Goal: Find contact information: Find contact information

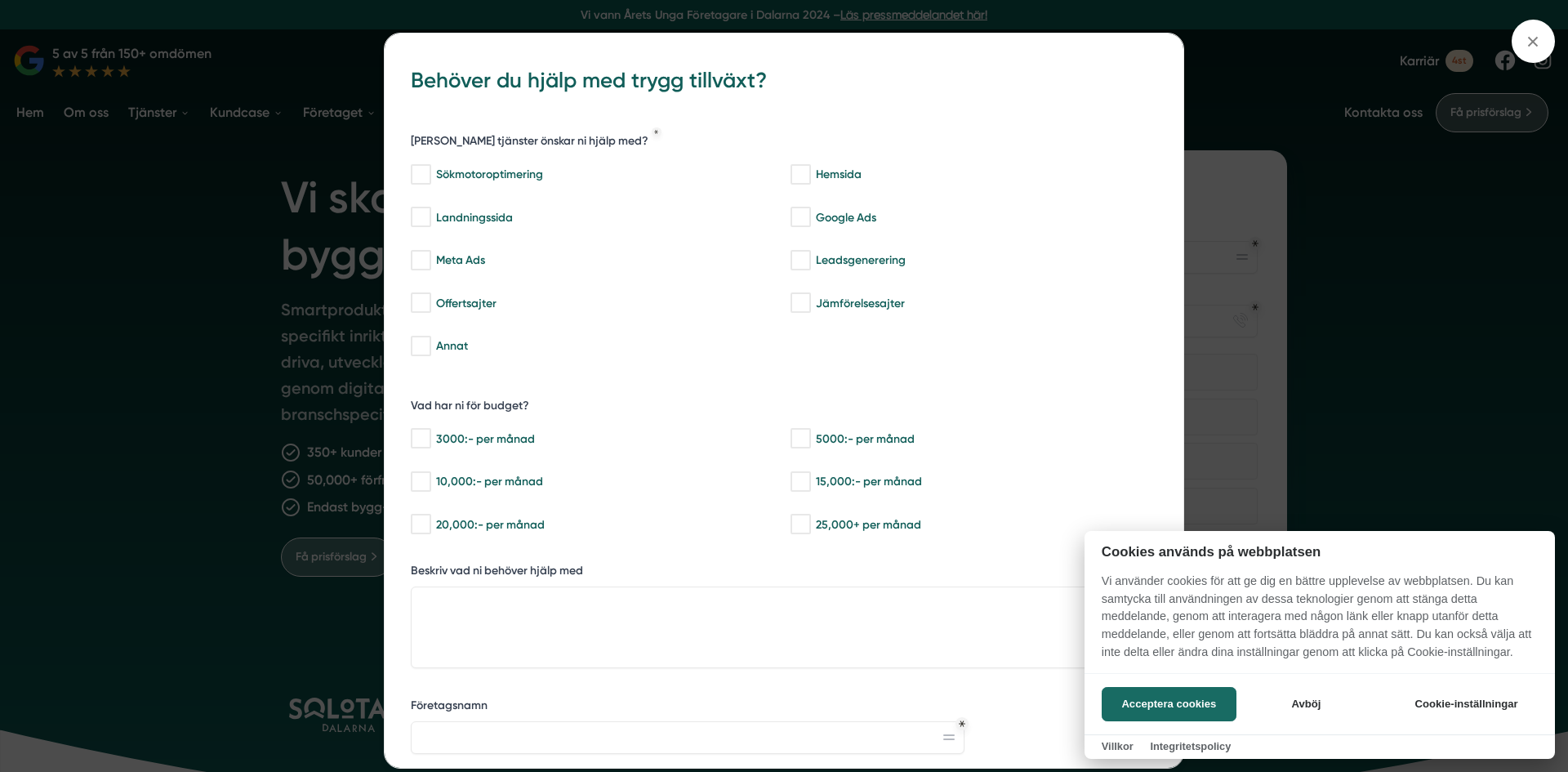
click at [1433, 197] on div at bounding box center [784, 386] width 1568 height 772
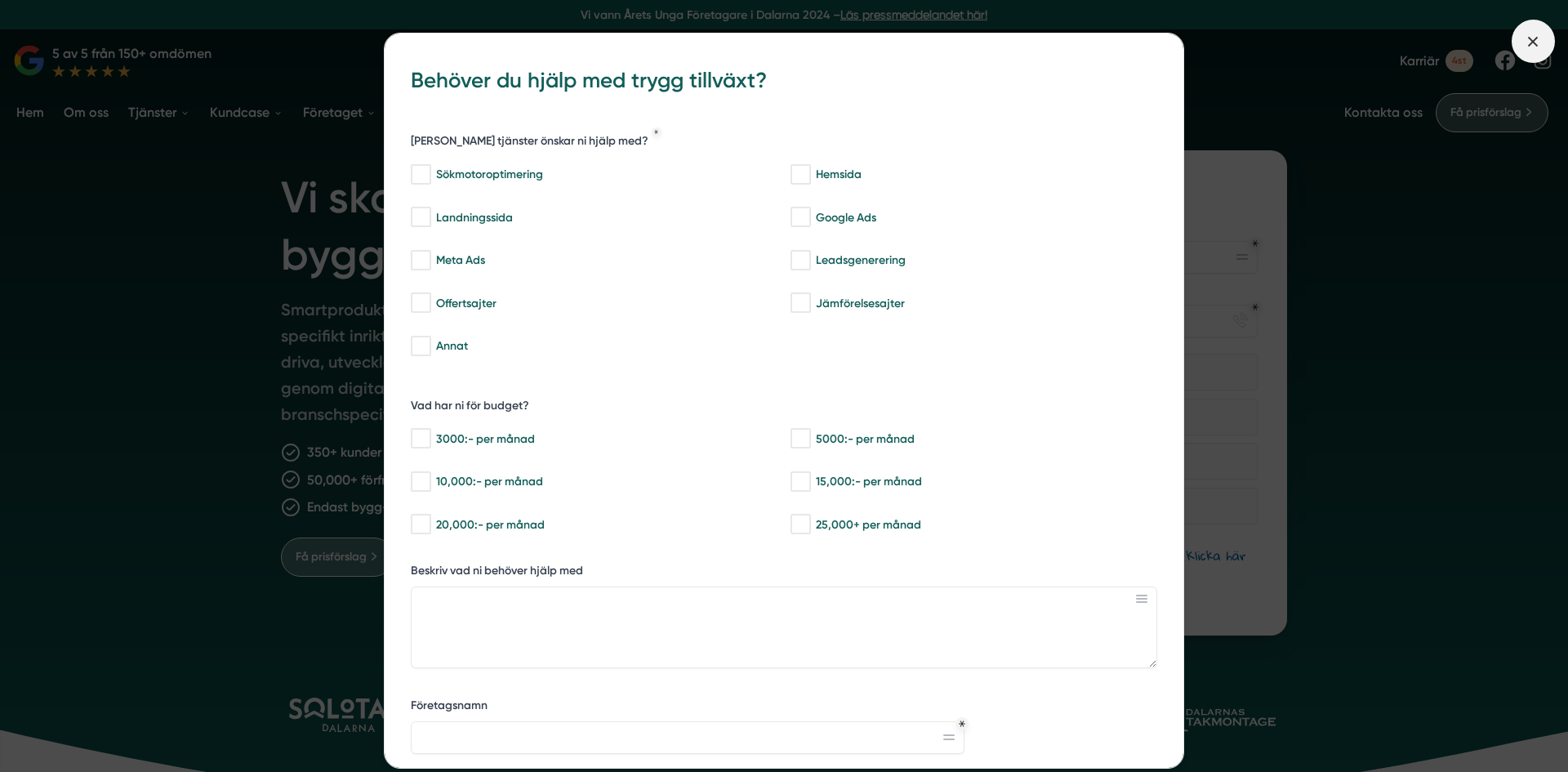
click at [1535, 34] on icon at bounding box center [1533, 41] width 18 height 18
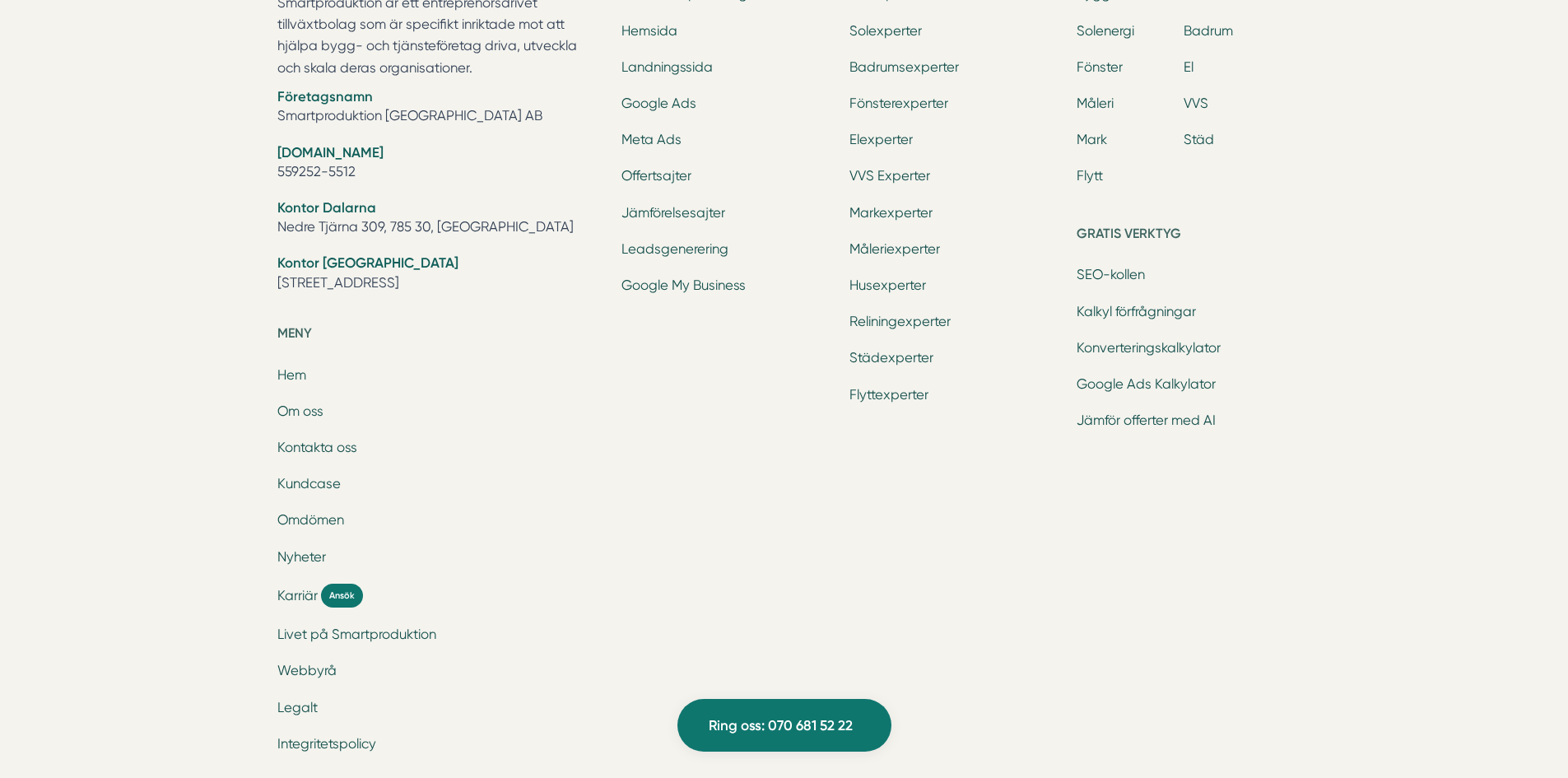
scroll to position [5435, 0]
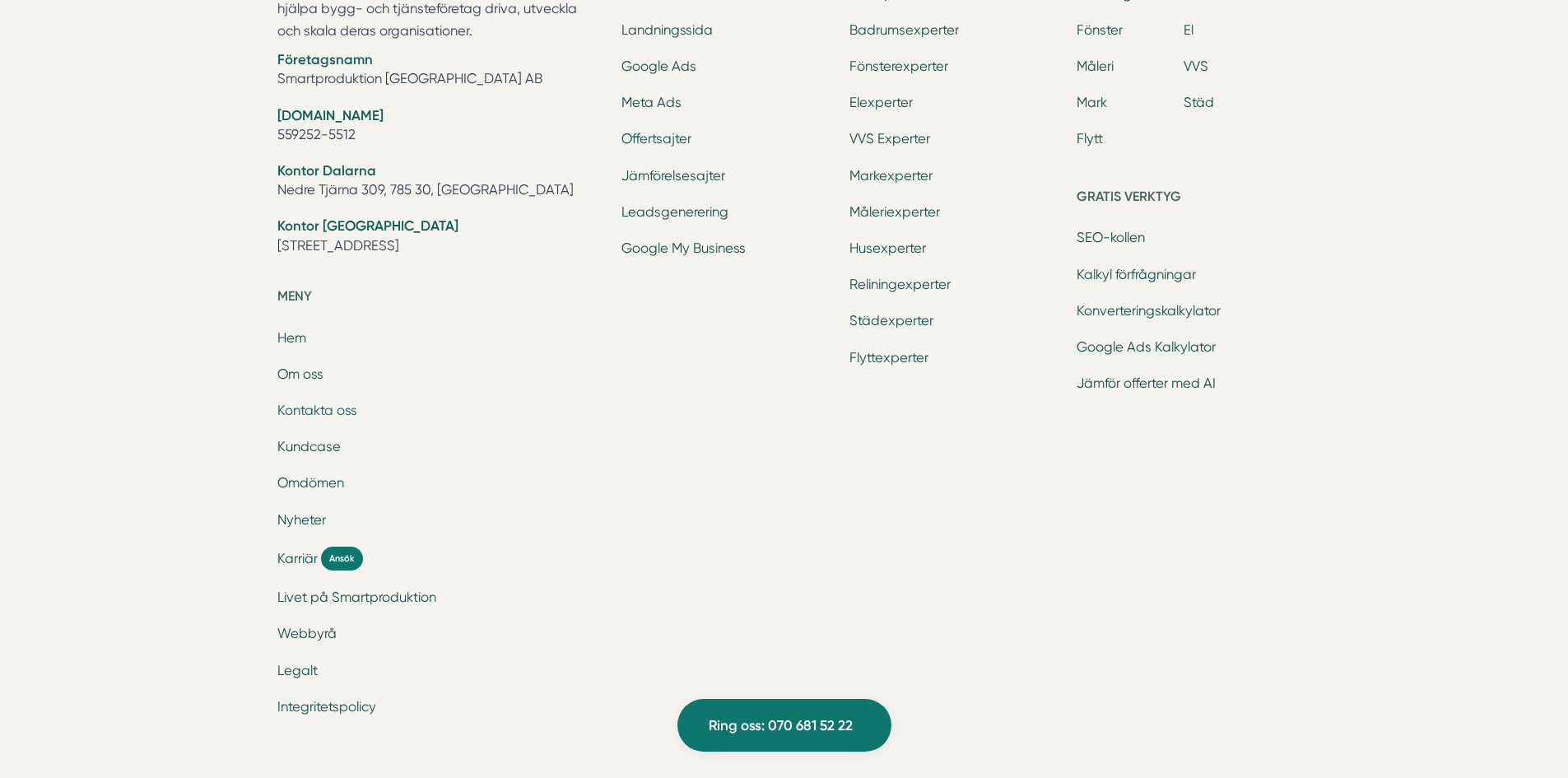
click at [329, 406] on link "Kontakta oss" at bounding box center [317, 410] width 80 height 15
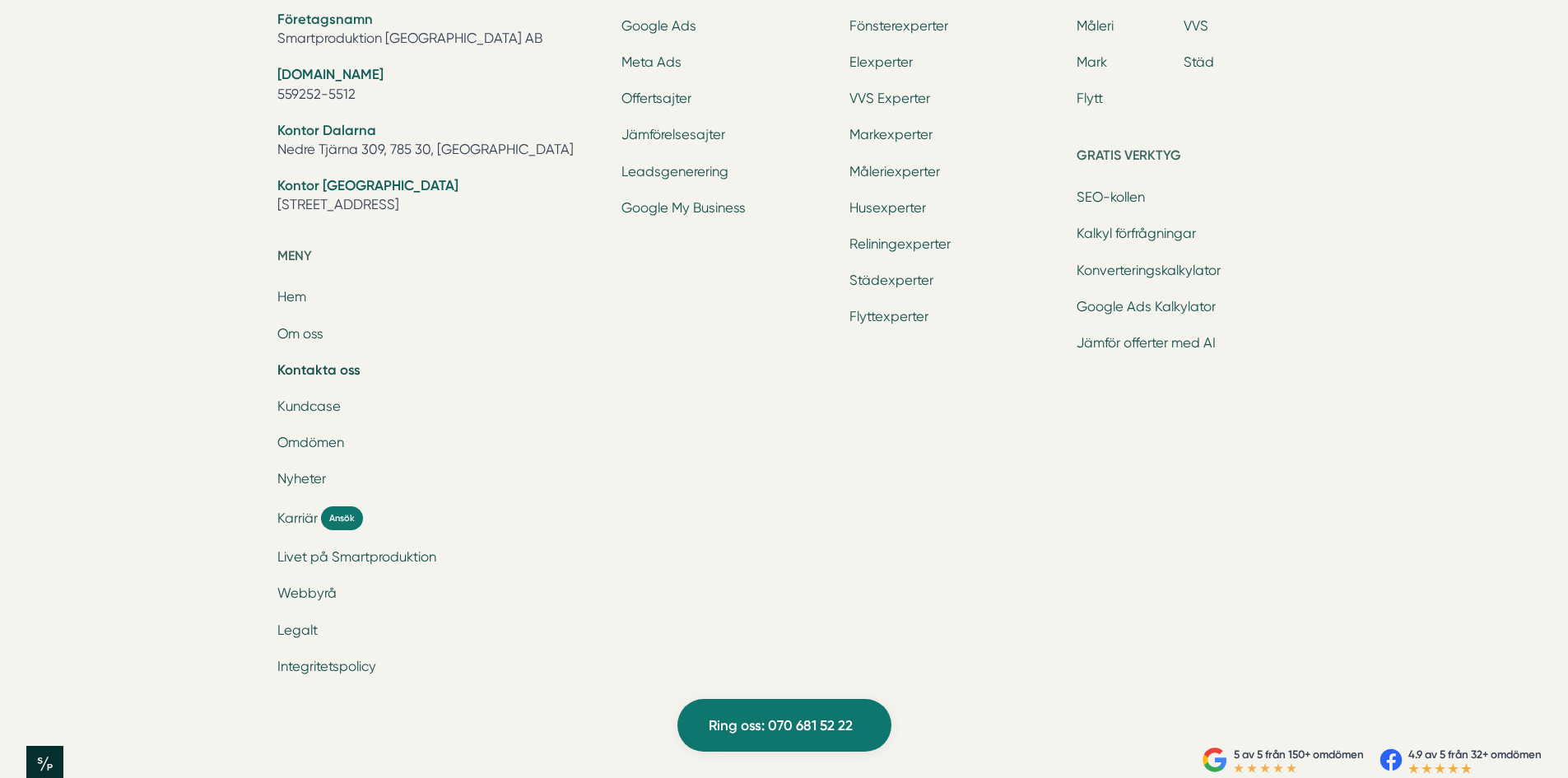
scroll to position [2393, 0]
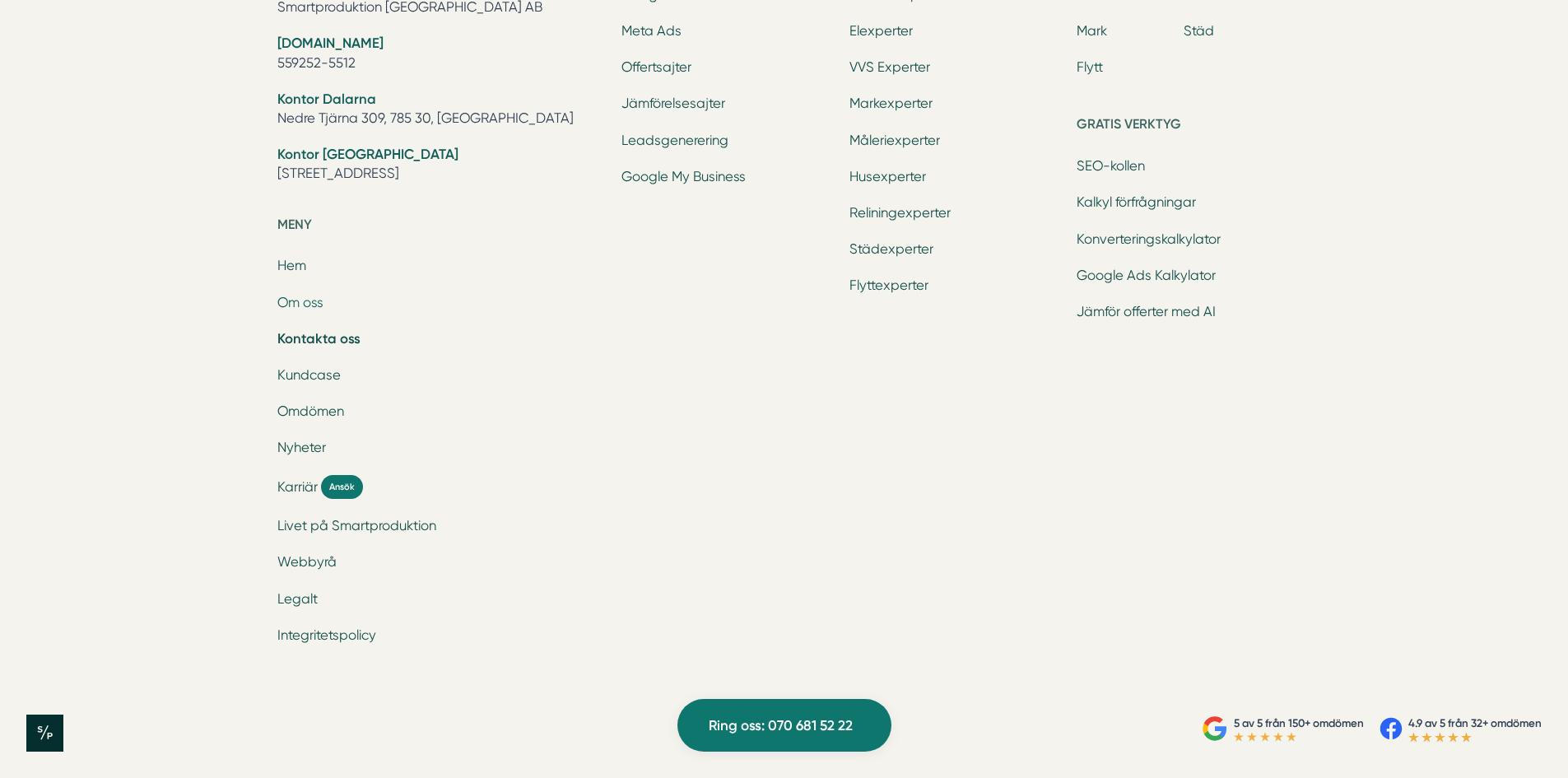
click at [311, 297] on link "Om oss" at bounding box center [301, 302] width 46 height 15
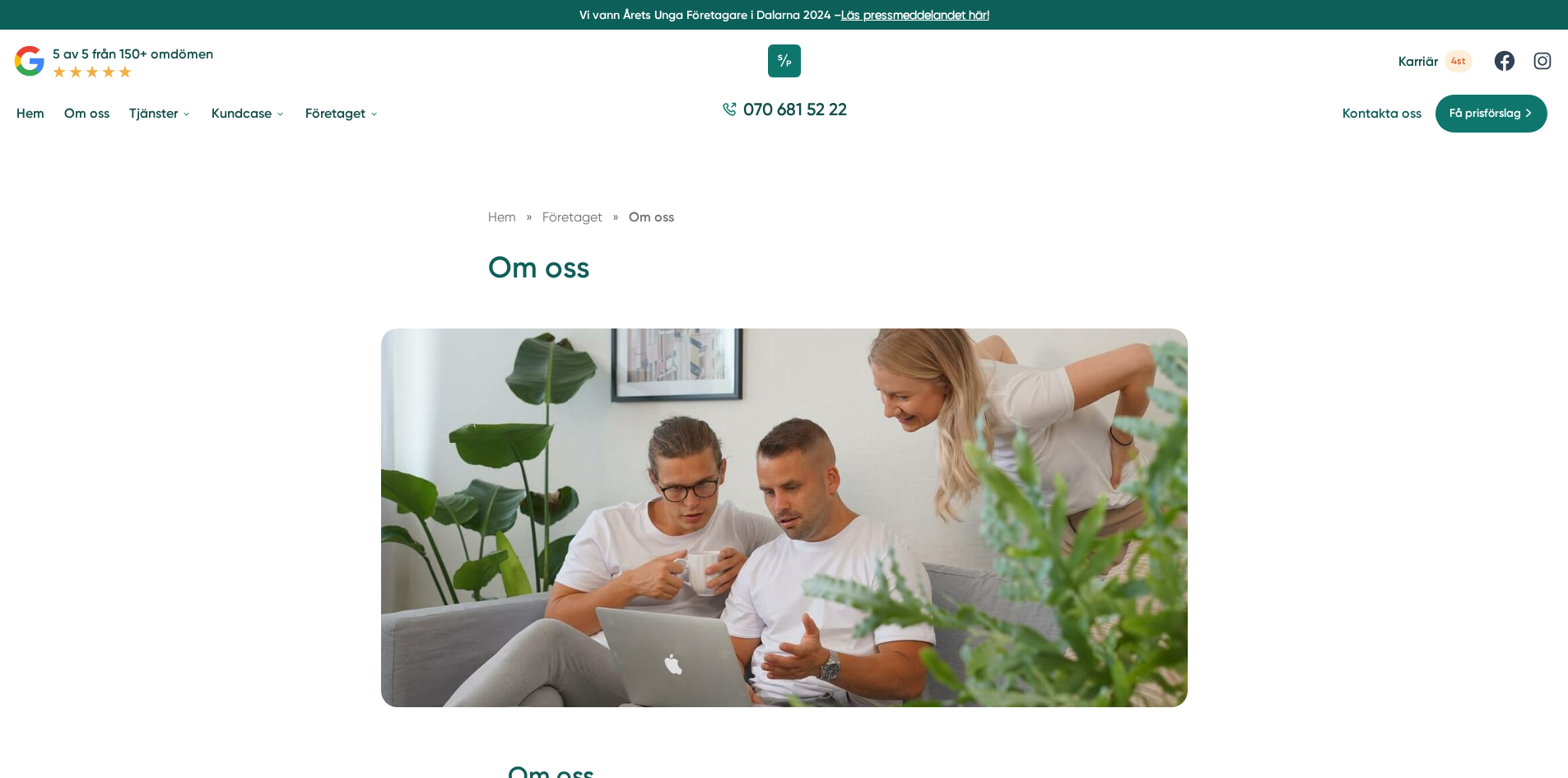
click at [1383, 110] on link "Kontakta oss" at bounding box center [1383, 113] width 79 height 15
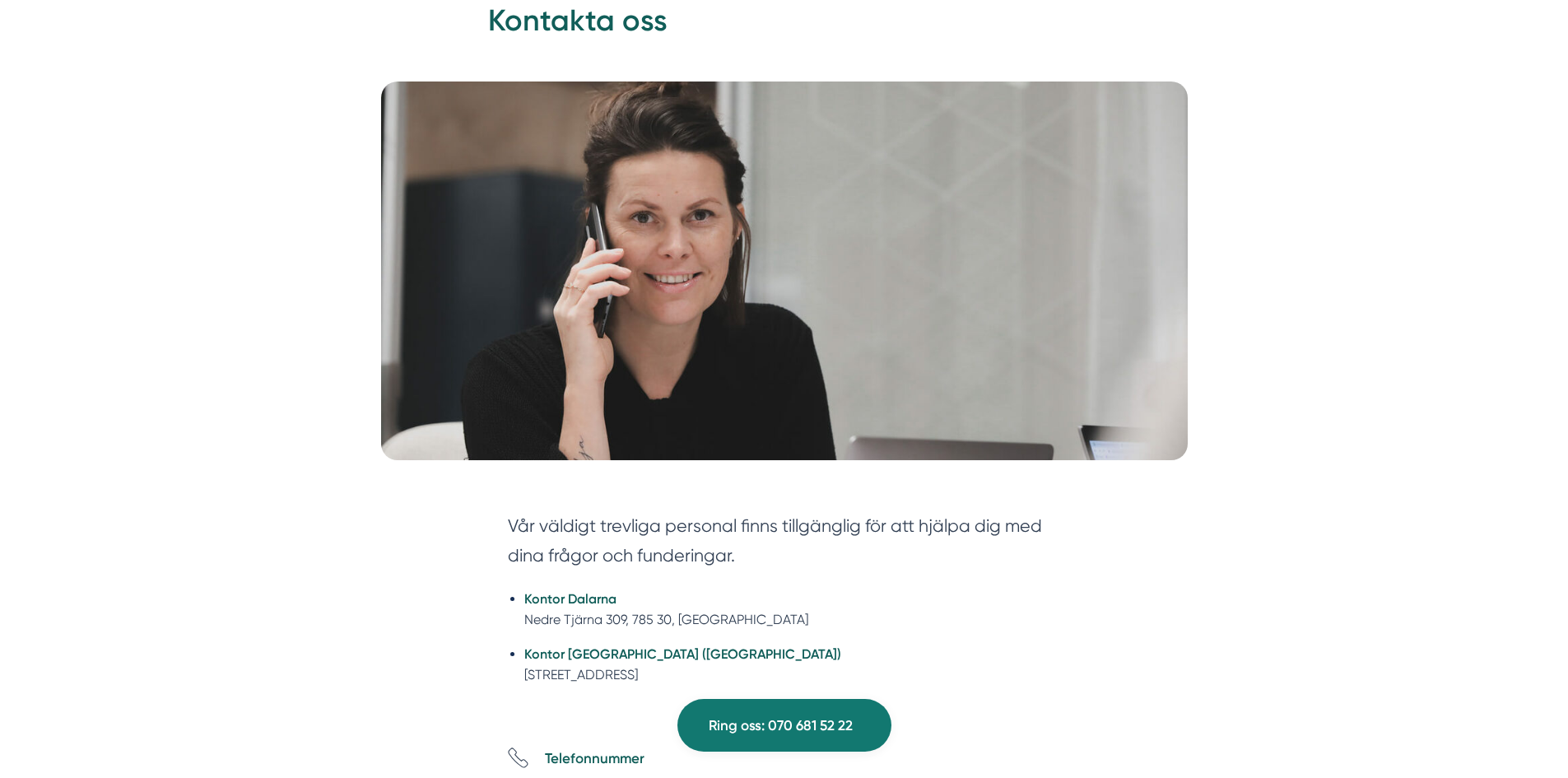
scroll to position [82, 0]
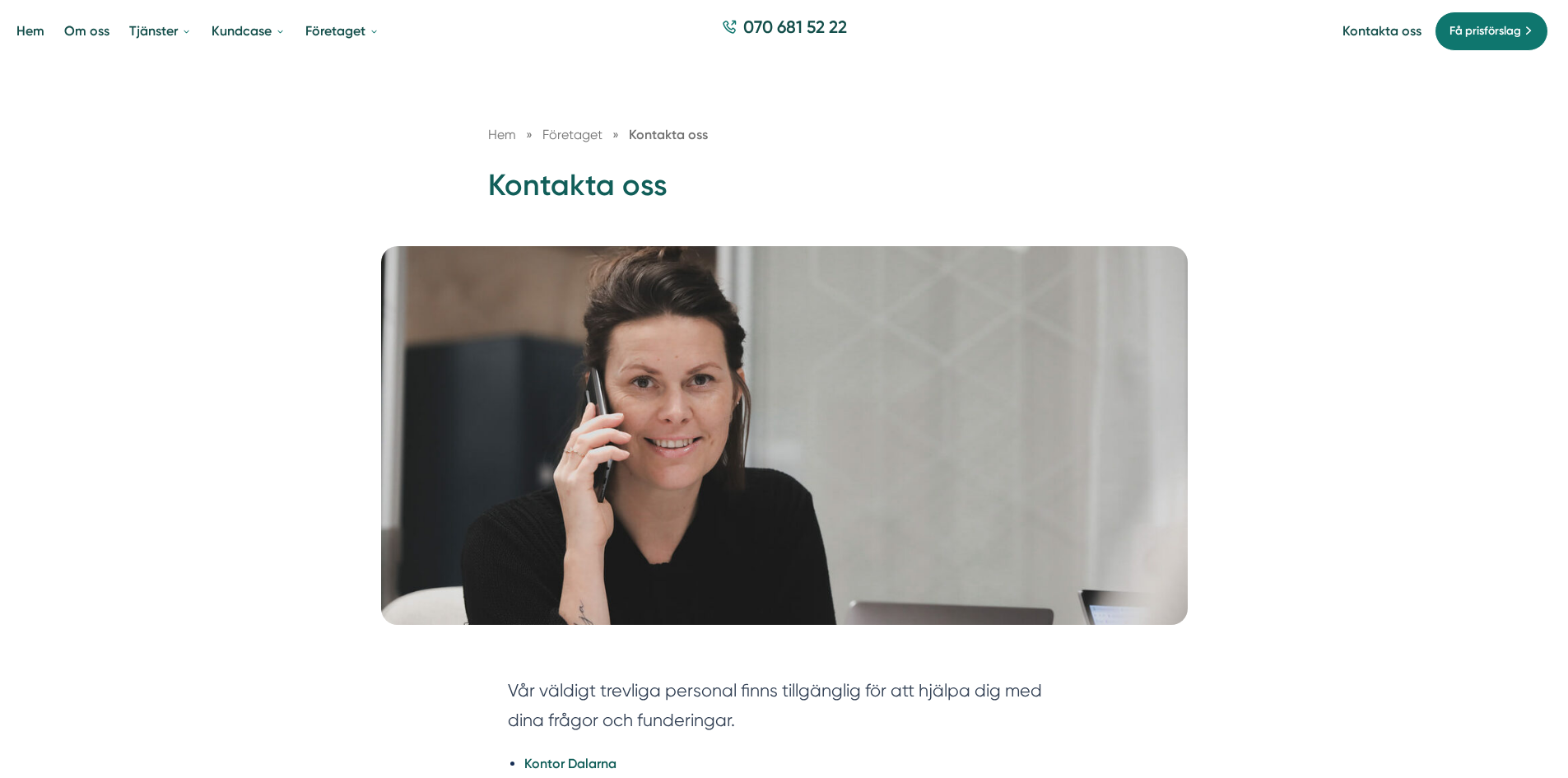
click at [27, 31] on link "Hem" at bounding box center [31, 31] width 35 height 42
